Goal: Task Accomplishment & Management: Manage account settings

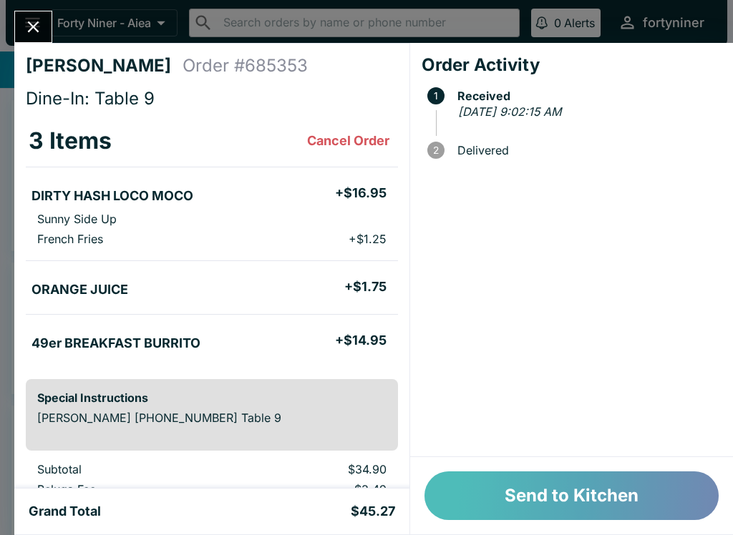
click at [507, 499] on button "Send to Kitchen" at bounding box center [571, 496] width 294 height 49
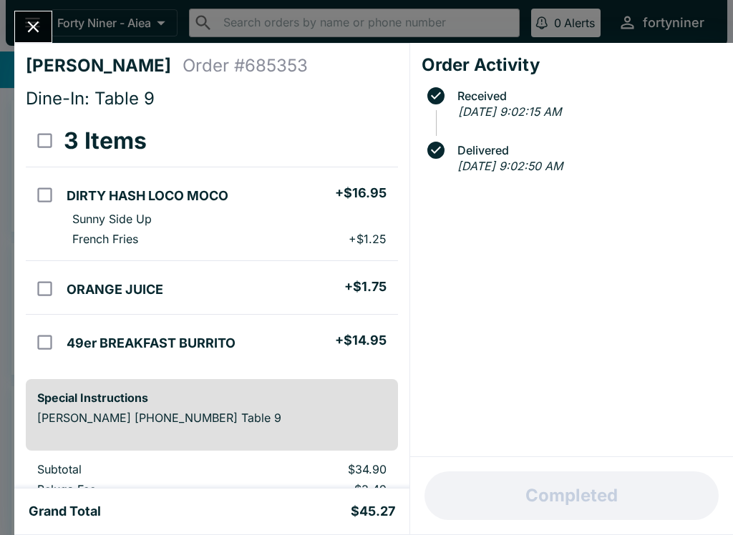
click at [36, 35] on icon "Close" at bounding box center [33, 26] width 19 height 19
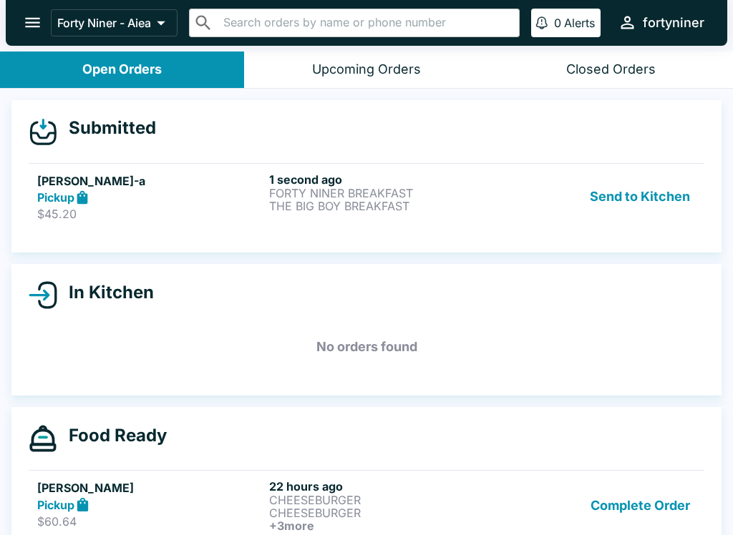
click at [176, 192] on div "Pickup" at bounding box center [150, 198] width 226 height 16
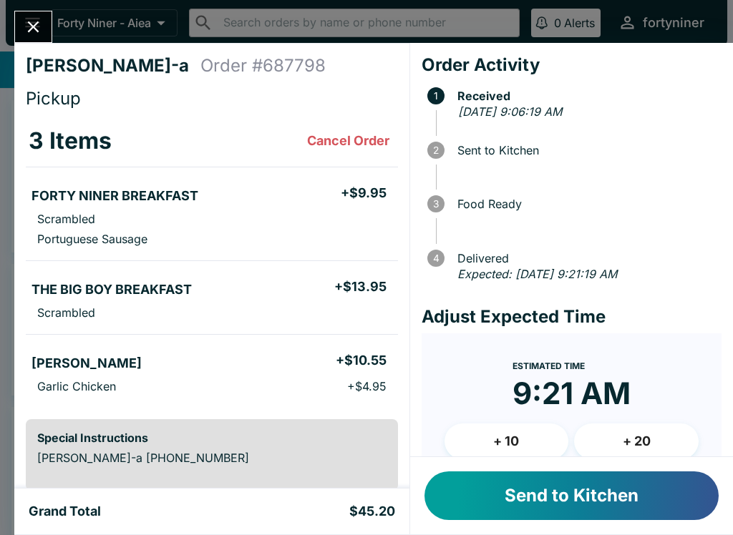
click at [551, 492] on button "Send to Kitchen" at bounding box center [571, 496] width 294 height 49
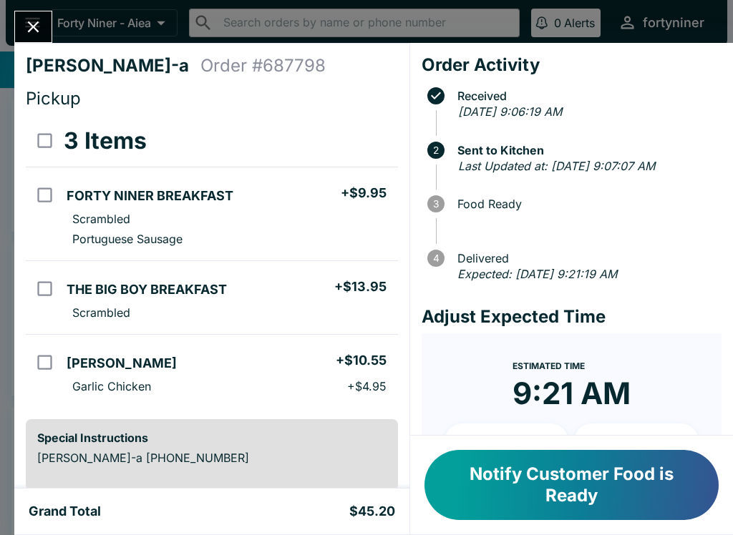
click at [28, 19] on icon "Close" at bounding box center [33, 26] width 19 height 19
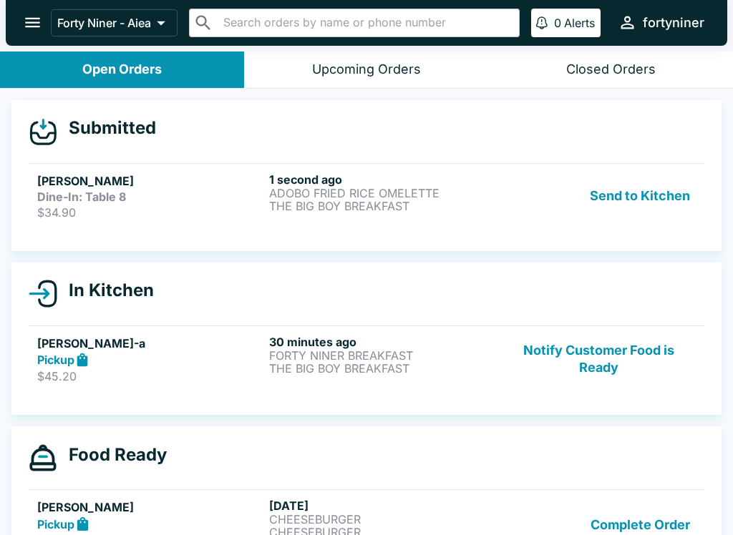
click at [175, 214] on p "$34.90" at bounding box center [150, 212] width 226 height 14
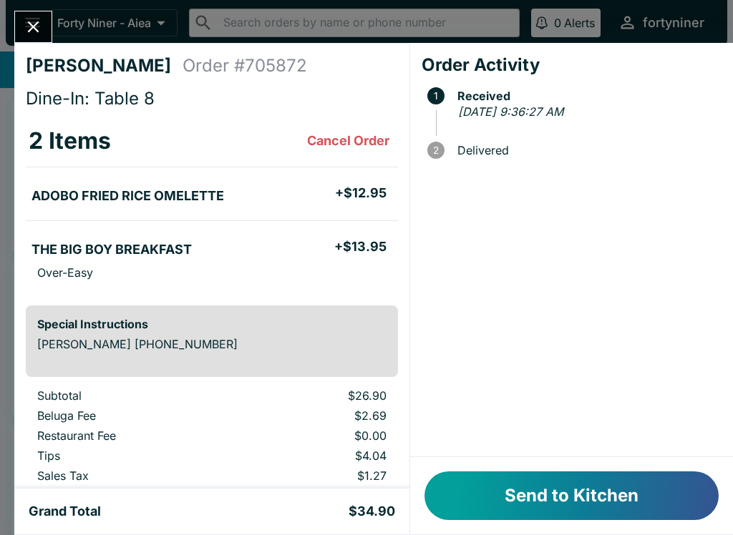
click at [548, 504] on button "Send to Kitchen" at bounding box center [571, 496] width 294 height 49
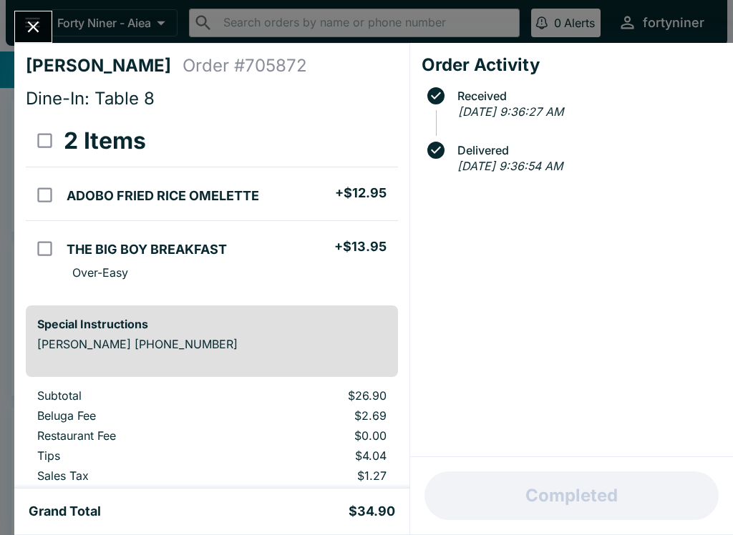
click at [34, 29] on icon "Close" at bounding box center [33, 26] width 11 height 11
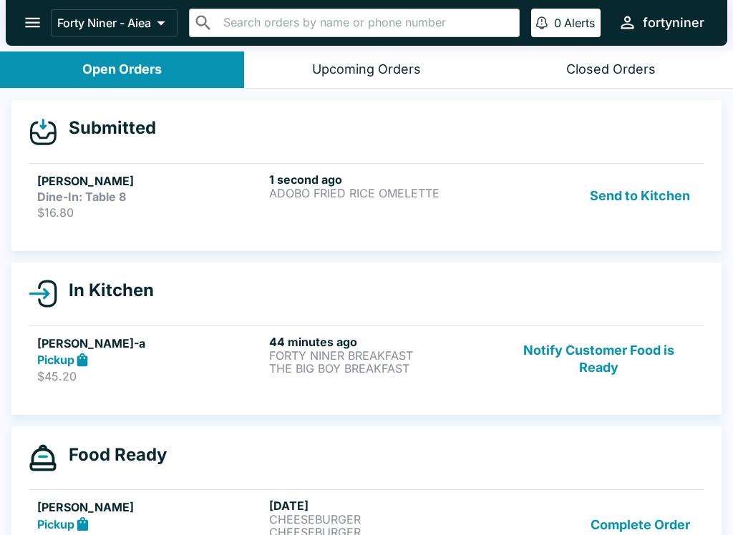
click at [419, 207] on div "1 second ago ADOBO [PERSON_NAME] OMELETTE" at bounding box center [382, 195] width 226 height 47
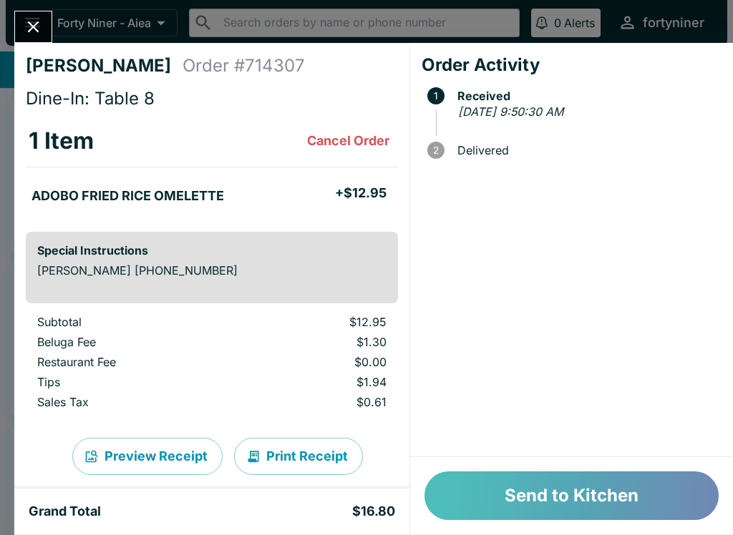
click at [564, 488] on button "Send to Kitchen" at bounding box center [571, 496] width 294 height 49
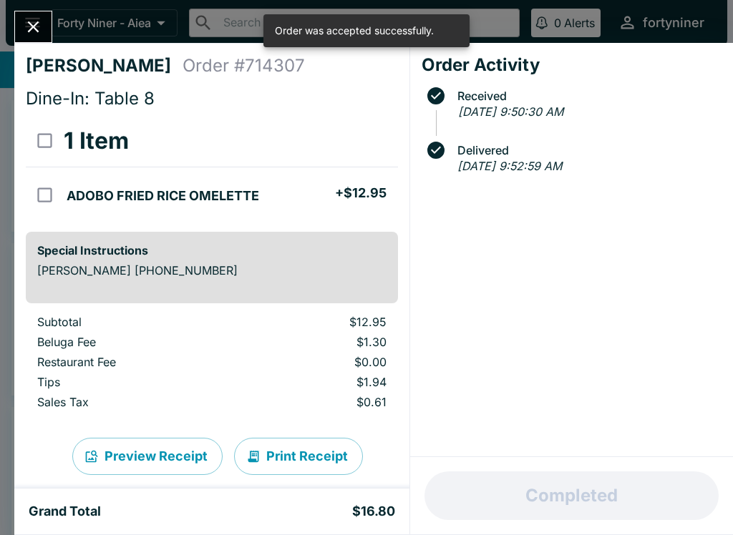
click at [40, 9] on div "[PERSON_NAME] Order # 714307 Dine-In: Table 8 1 Item ADOBO FRIED RICE OMELETTE …" at bounding box center [366, 267] width 733 height 535
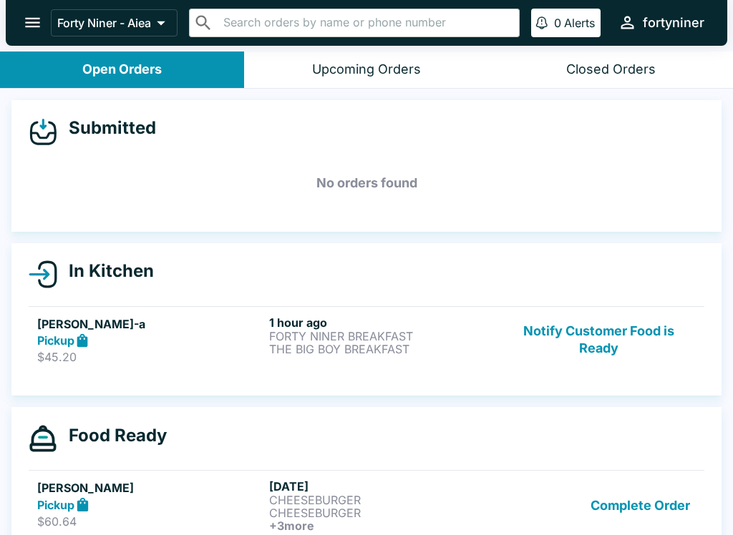
click at [570, 335] on button "Notify Customer Food is Ready" at bounding box center [599, 340] width 194 height 49
